Goal: Browse casually

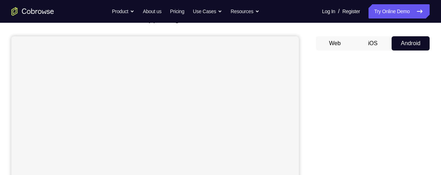
scroll to position [47, 0]
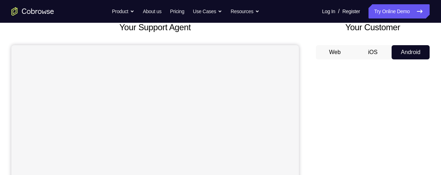
click at [374, 51] on button "iOS" at bounding box center [373, 52] width 38 height 14
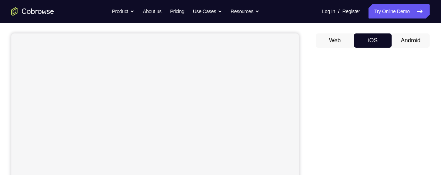
scroll to position [54, 0]
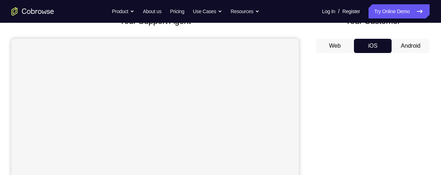
click at [412, 46] on button "Android" at bounding box center [411, 46] width 38 height 14
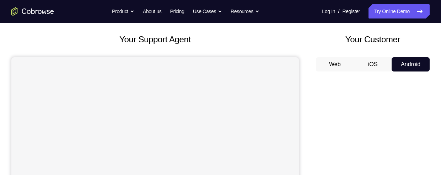
scroll to position [35, 0]
click at [373, 63] on button "iOS" at bounding box center [373, 65] width 38 height 14
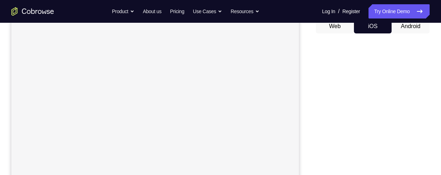
scroll to position [71, 0]
click at [412, 28] on button "Android" at bounding box center [411, 28] width 38 height 14
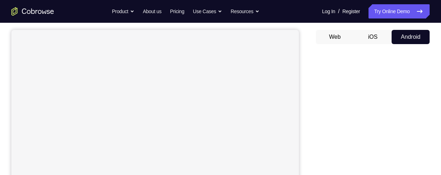
scroll to position [62, 0]
click at [372, 40] on button "iOS" at bounding box center [373, 38] width 38 height 14
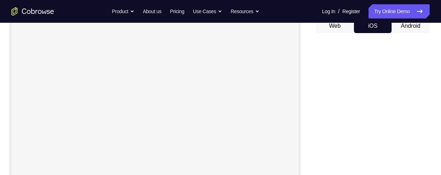
scroll to position [73, 0]
click at [416, 28] on button "Android" at bounding box center [411, 27] width 38 height 14
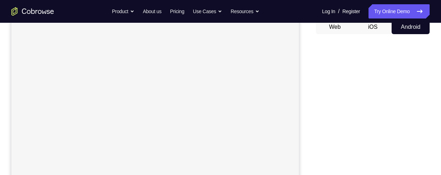
click at [376, 28] on button "iOS" at bounding box center [373, 27] width 38 height 14
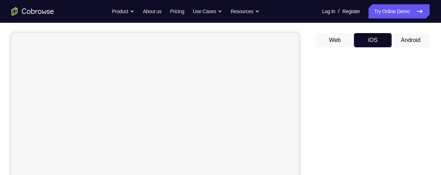
scroll to position [31, 0]
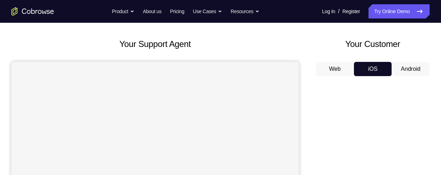
click at [412, 65] on button "Android" at bounding box center [411, 69] width 38 height 14
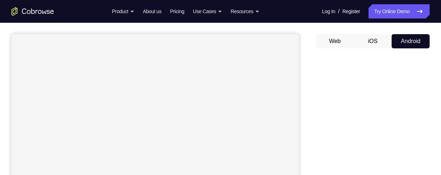
scroll to position [57, 0]
click at [383, 42] on button "iOS" at bounding box center [373, 42] width 38 height 14
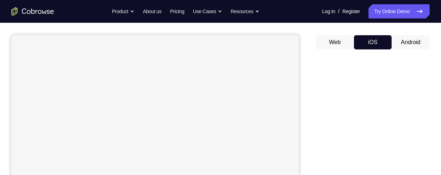
click at [416, 39] on button "Android" at bounding box center [411, 42] width 38 height 14
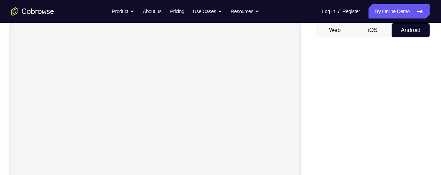
scroll to position [67, 0]
click at [377, 30] on button "iOS" at bounding box center [373, 33] width 38 height 14
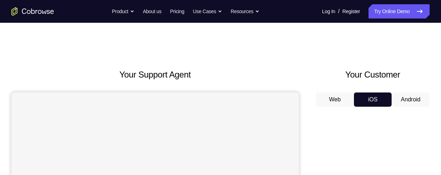
scroll to position [0, 0]
click at [411, 99] on button "Android" at bounding box center [411, 99] width 38 height 14
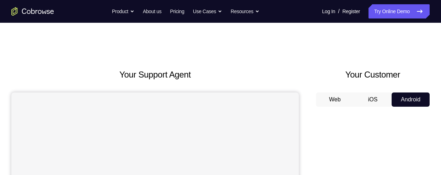
click at [370, 102] on button "iOS" at bounding box center [373, 99] width 38 height 14
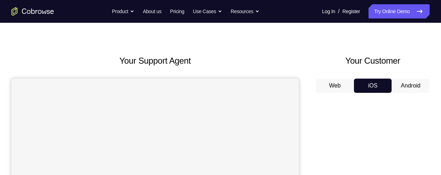
scroll to position [10, 0]
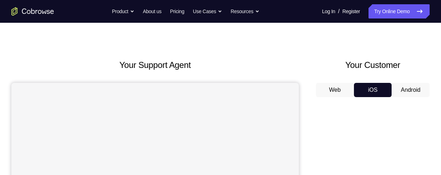
click at [416, 91] on button "Android" at bounding box center [411, 90] width 38 height 14
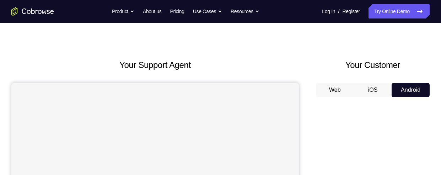
click at [374, 91] on button "iOS" at bounding box center [373, 90] width 38 height 14
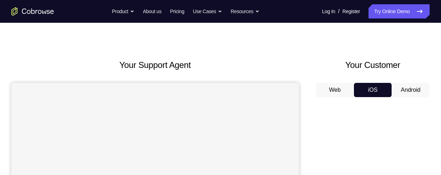
scroll to position [28, 0]
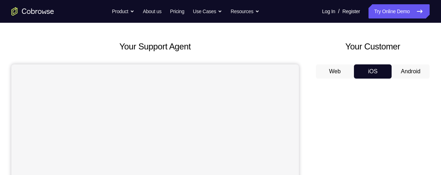
click at [413, 74] on button "Android" at bounding box center [411, 71] width 38 height 14
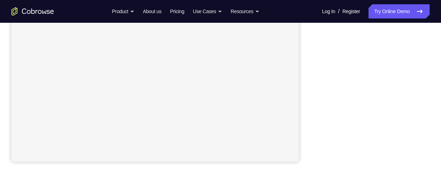
scroll to position [168, 0]
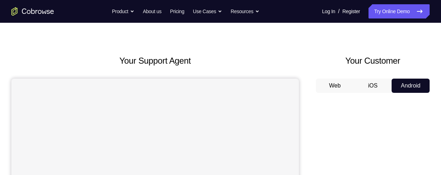
click at [378, 84] on button "iOS" at bounding box center [373, 86] width 38 height 14
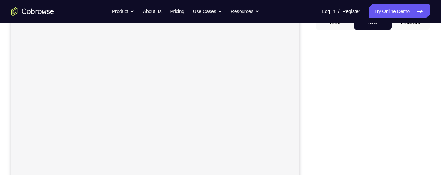
scroll to position [77, 0]
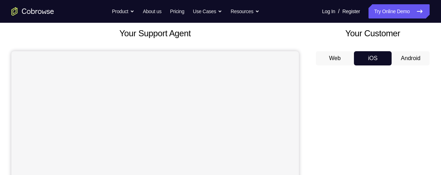
click at [420, 52] on button "Android" at bounding box center [411, 58] width 38 height 14
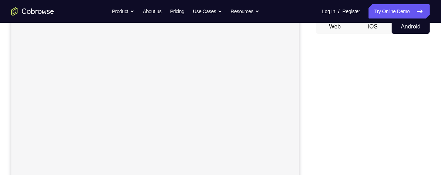
scroll to position [63, 0]
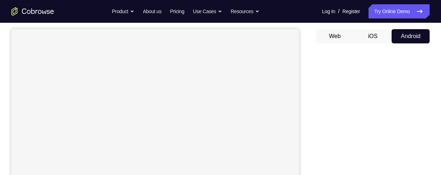
click at [382, 32] on button "iOS" at bounding box center [373, 36] width 38 height 14
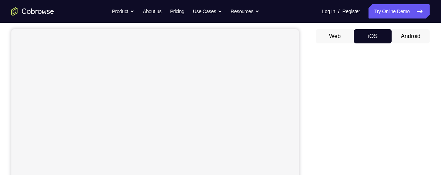
click at [417, 36] on button "Android" at bounding box center [411, 36] width 38 height 14
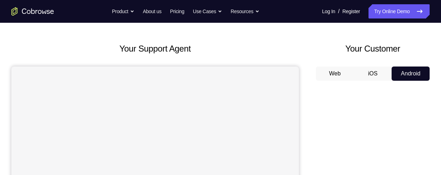
scroll to position [25, 0]
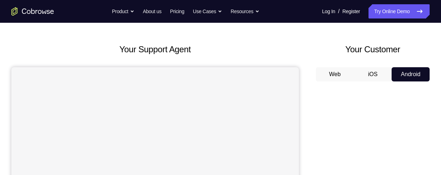
click at [368, 76] on button "iOS" at bounding box center [373, 74] width 38 height 14
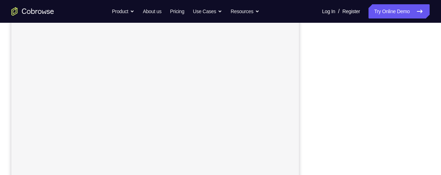
scroll to position [85, 0]
